Goal: Task Accomplishment & Management: Manage account settings

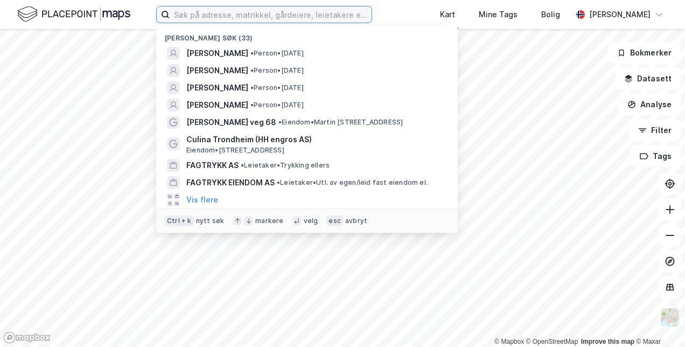
click at [283, 11] on input at bounding box center [271, 14] width 202 height 16
click at [359, 15] on input at bounding box center [271, 14] width 202 height 16
click at [137, 7] on div "[PERSON_NAME] søk (33) [PERSON_NAME] • Person • [DATE] [PERSON_NAME] • Person •…" at bounding box center [342, 14] width 685 height 29
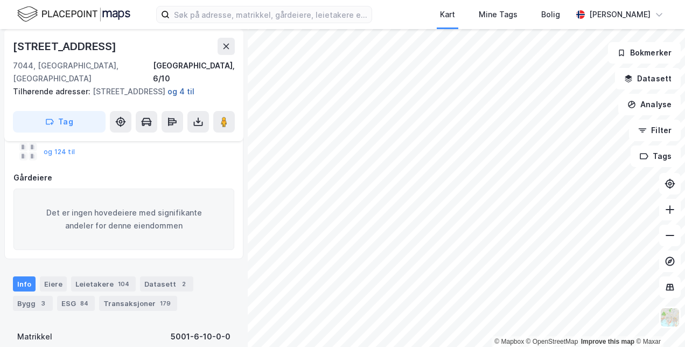
scroll to position [162, 0]
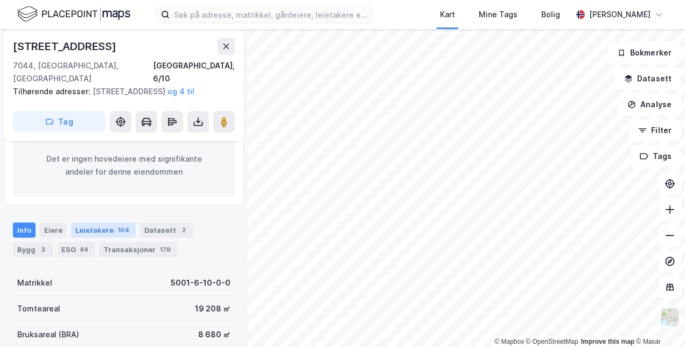
click at [87, 232] on div "Leietakere 104" at bounding box center [103, 230] width 65 height 15
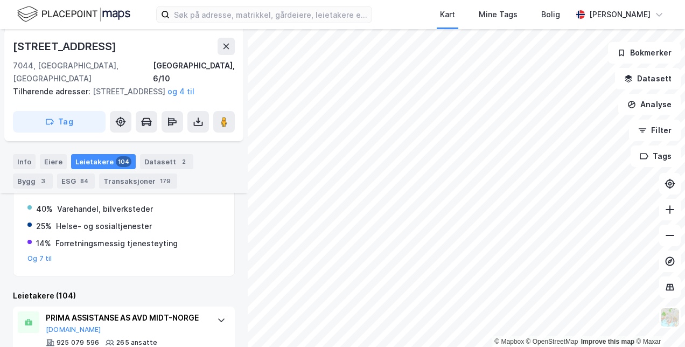
scroll to position [377, 0]
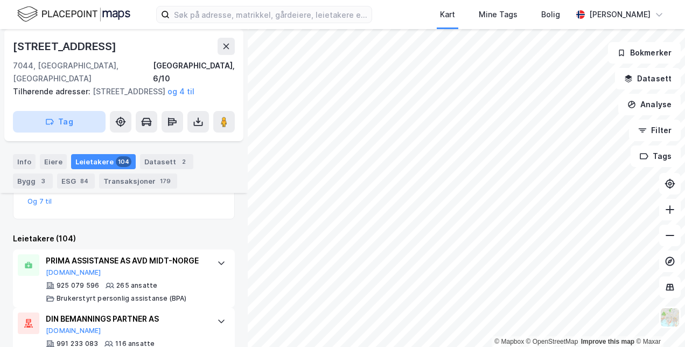
click at [55, 123] on button "Tag" at bounding box center [59, 122] width 93 height 22
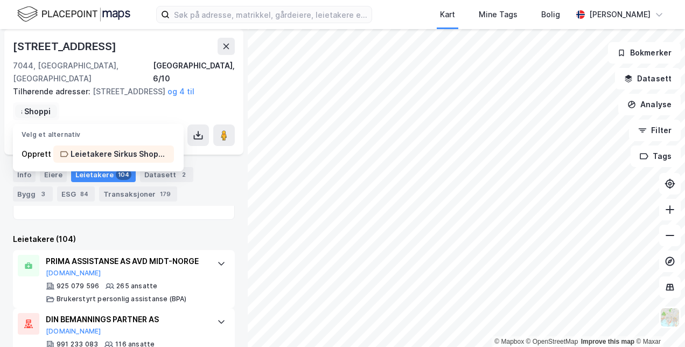
scroll to position [0, 71]
type input "Leietakere Sirkus Shopping"
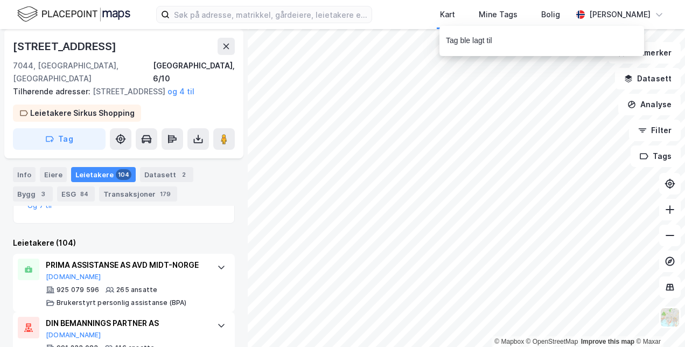
scroll to position [394, 0]
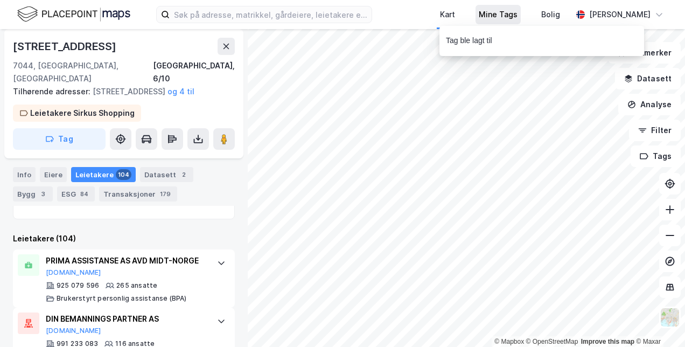
click at [509, 10] on div "Mine Tags" at bounding box center [498, 14] width 39 height 13
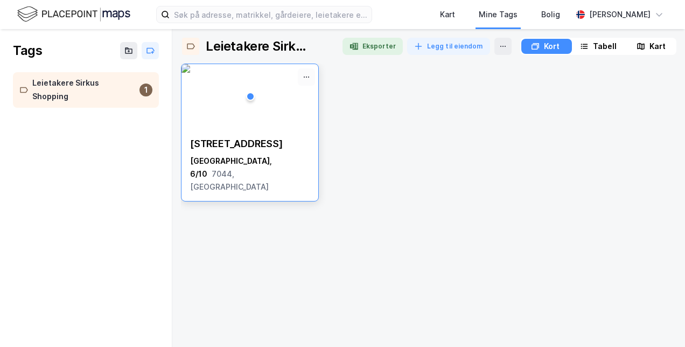
click at [308, 74] on icon at bounding box center [306, 77] width 9 height 9
click at [272, 139] on div "[STREET_ADDRESS]" at bounding box center [250, 143] width 120 height 13
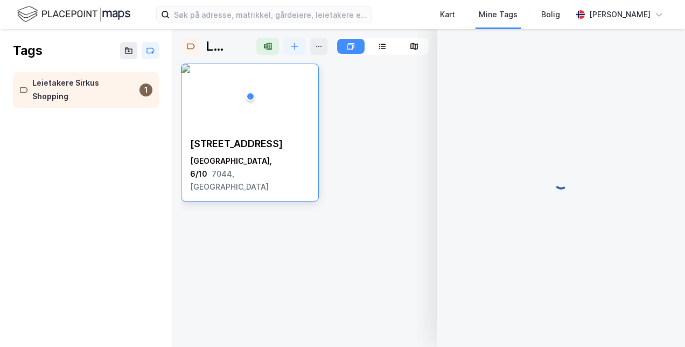
scroll to position [308, 0]
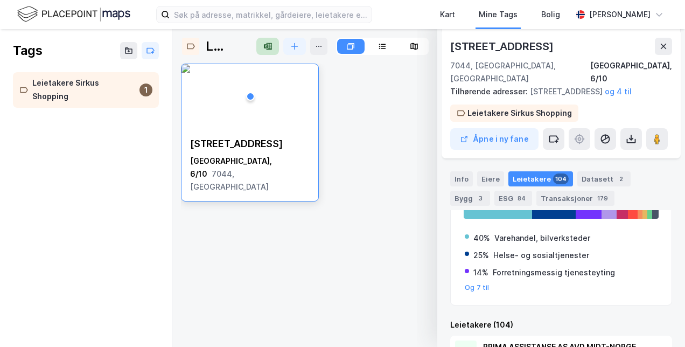
click at [269, 47] on icon "button" at bounding box center [269, 46] width 5 height 7
